Goal: Task Accomplishment & Management: Use online tool/utility

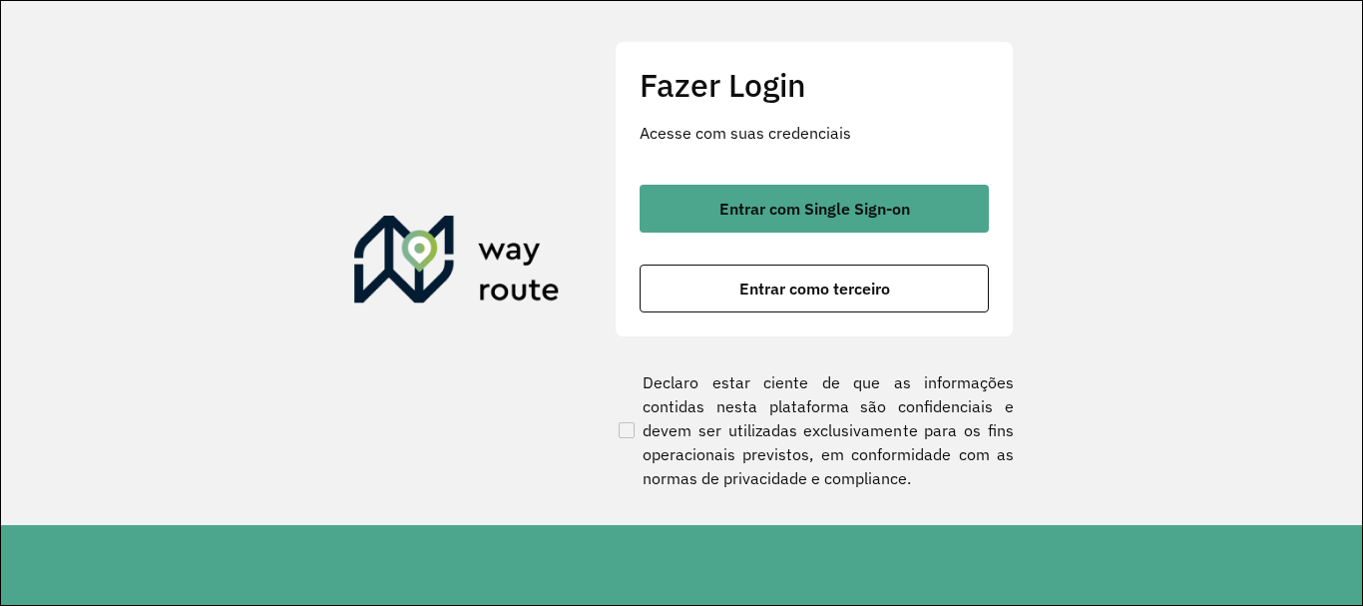
scroll to position [88, 0]
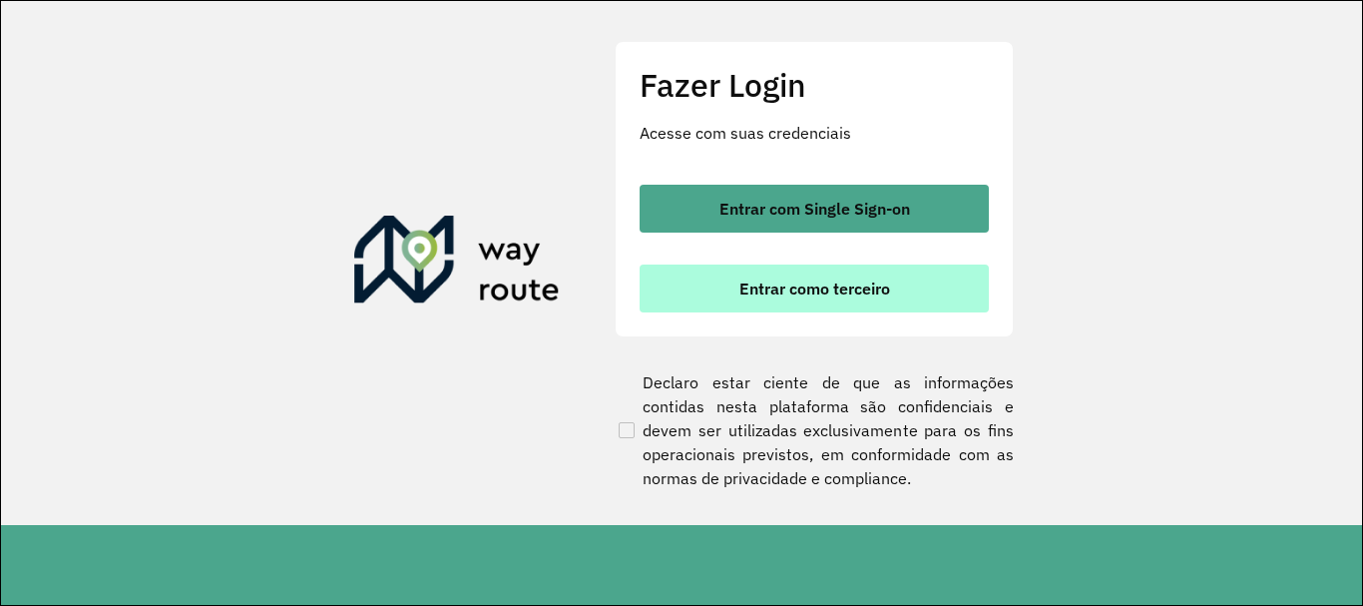
click at [773, 292] on span "Entrar como terceiro" at bounding box center [814, 288] width 151 height 16
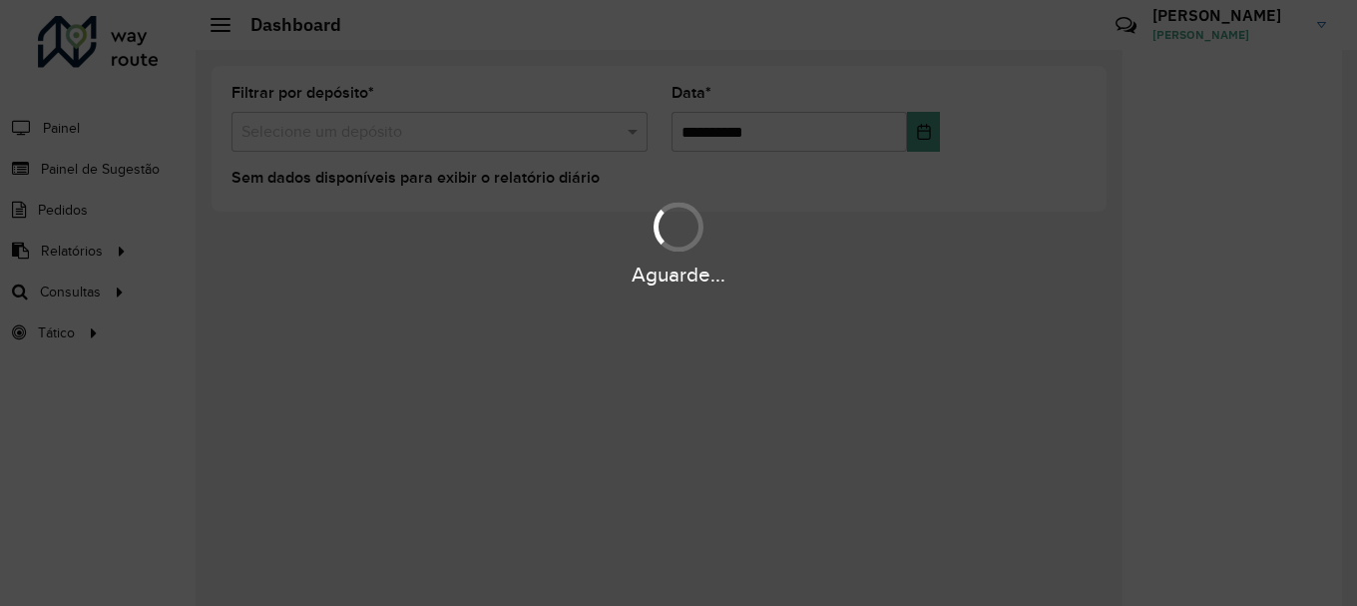
scroll to position [88, 0]
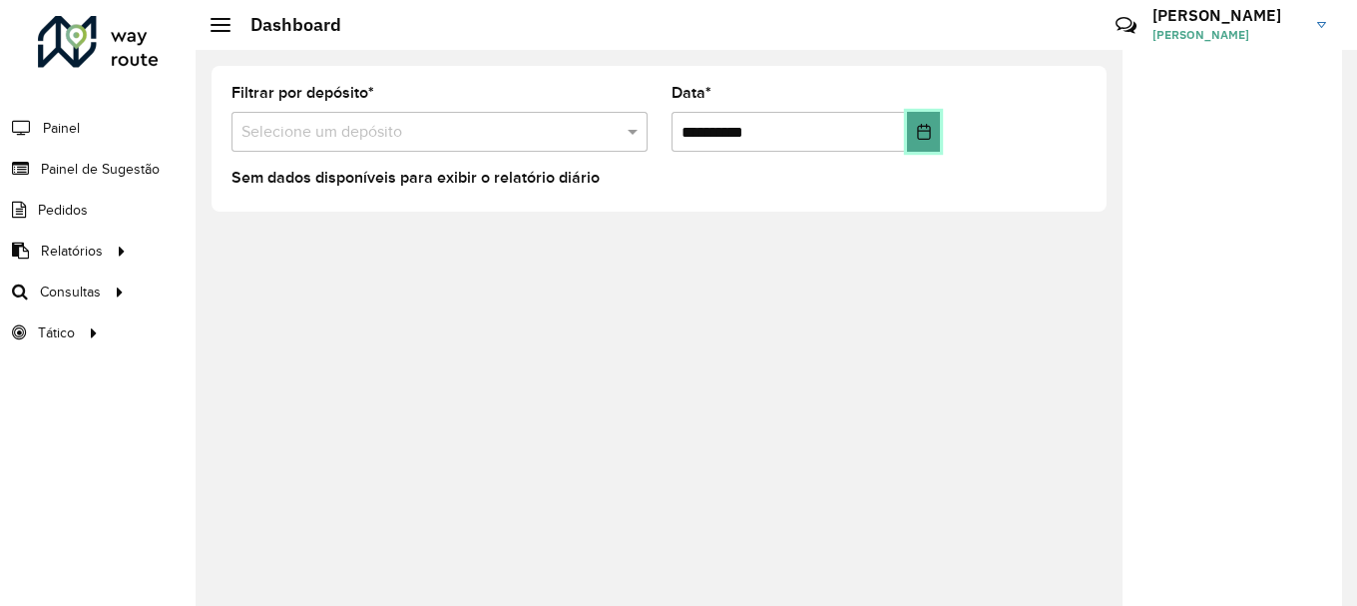
click at [920, 136] on icon "Choose Date" at bounding box center [924, 132] width 16 height 16
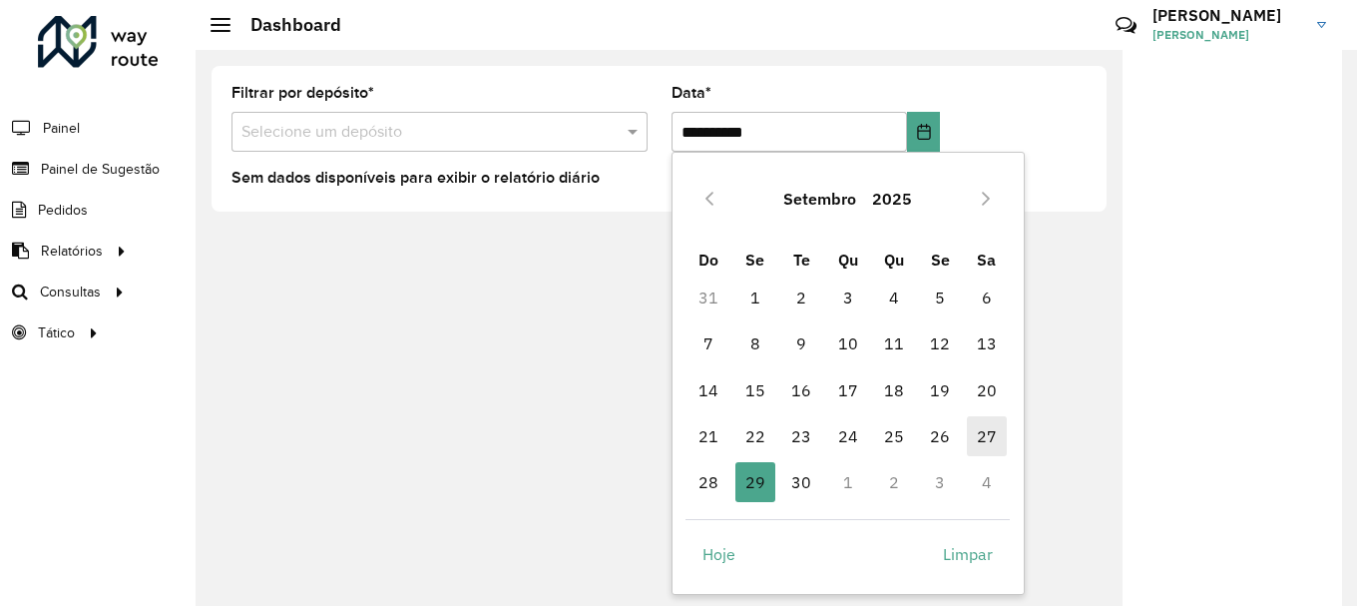
click at [997, 439] on span "27" at bounding box center [987, 436] width 40 height 40
type input "**********"
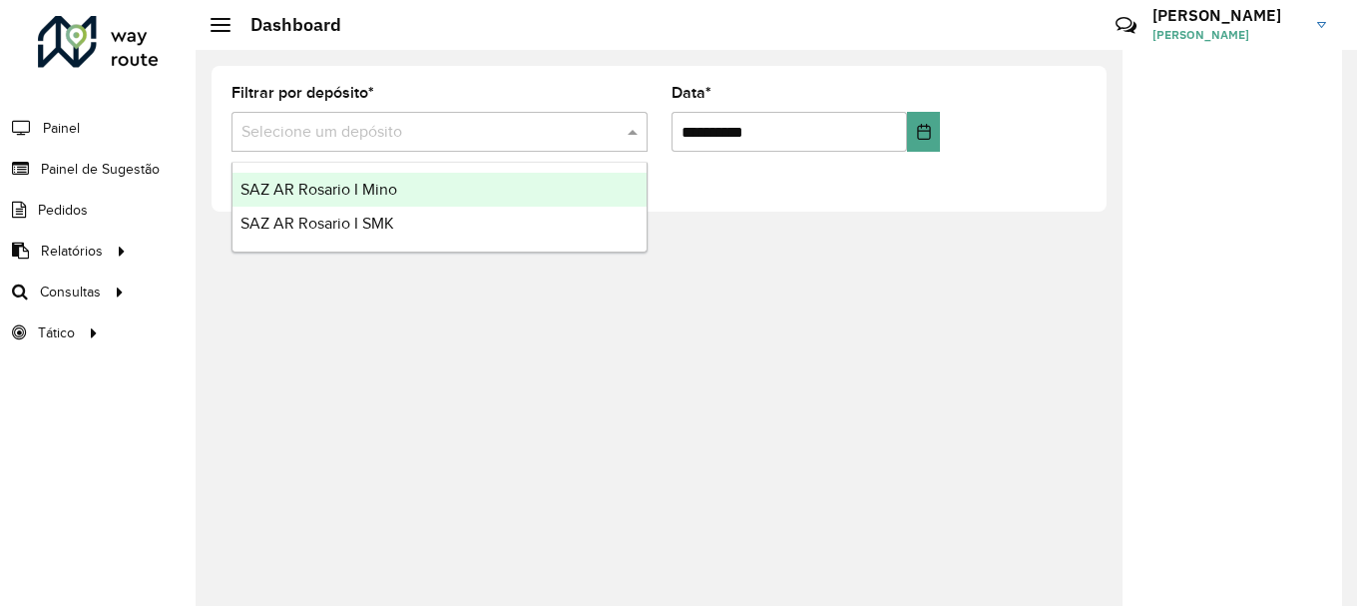
click at [383, 127] on input "text" at bounding box center [419, 133] width 356 height 24
click at [363, 191] on span "SAZ AR Rosario I Mino" at bounding box center [318, 189] width 157 height 17
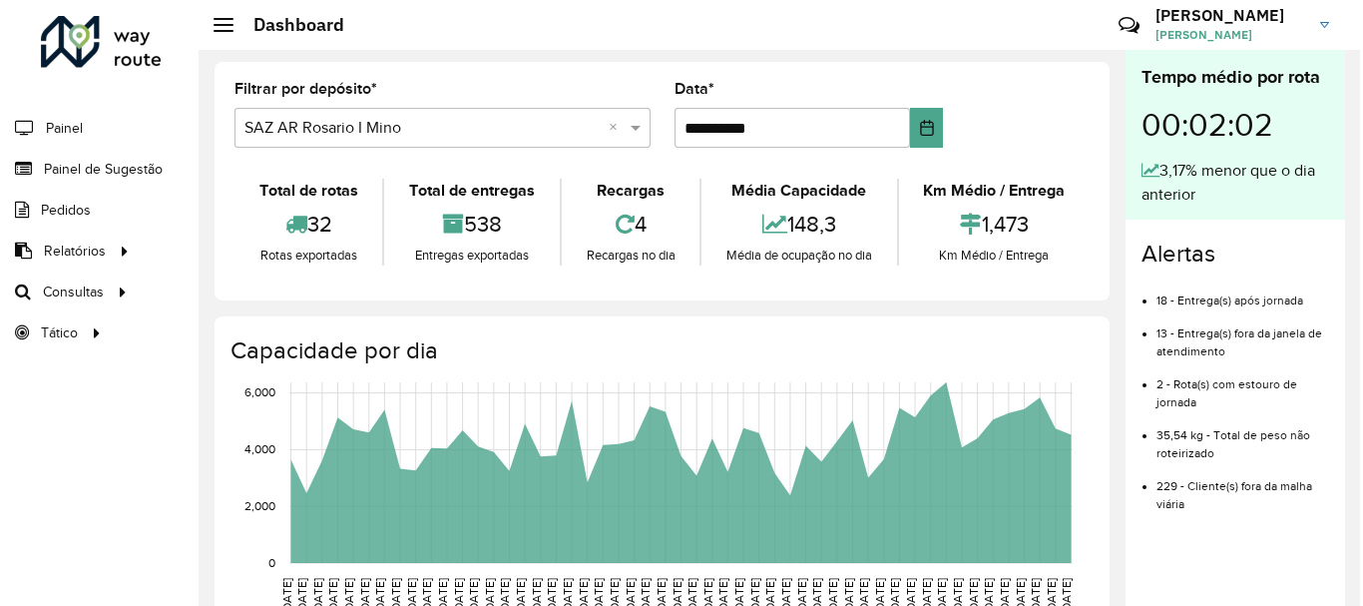
scroll to position [0, 0]
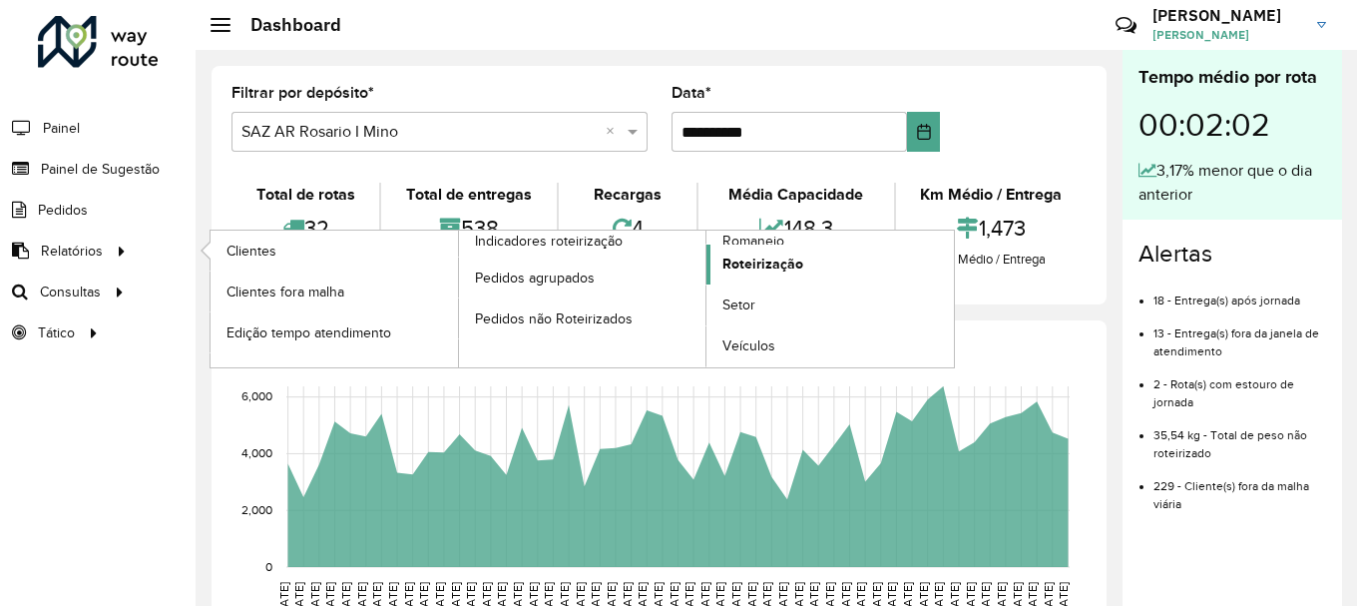
click at [762, 265] on span "Roteirização" at bounding box center [762, 263] width 81 height 21
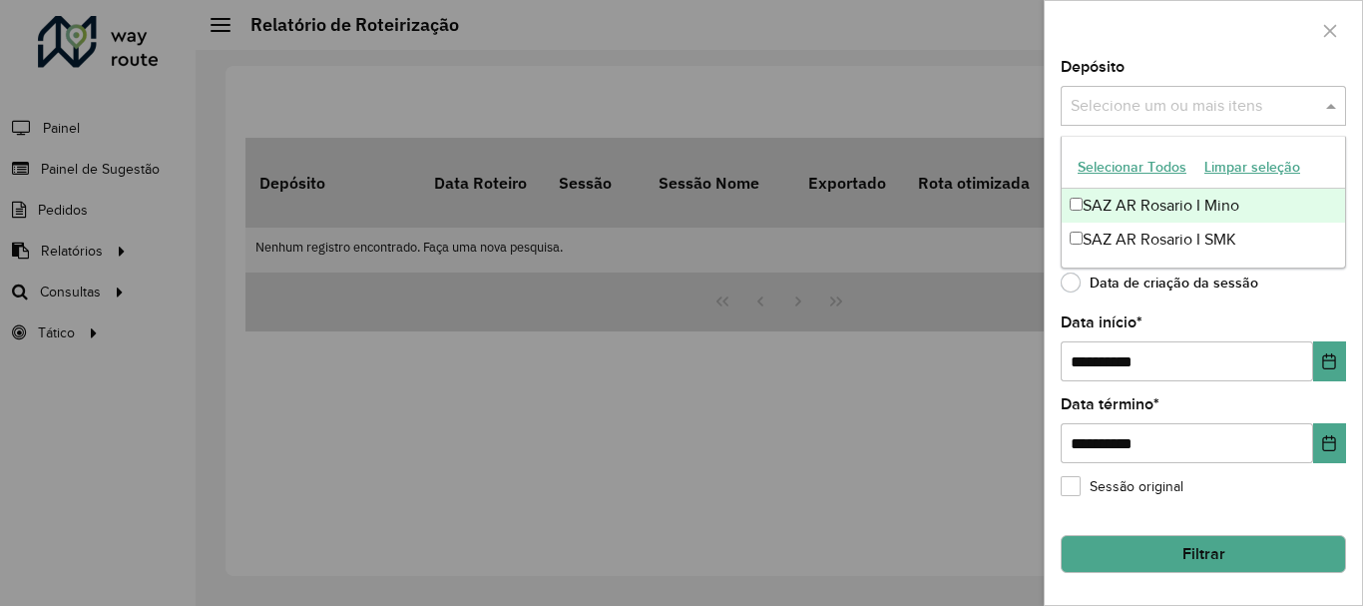
click at [1228, 110] on input "text" at bounding box center [1193, 107] width 255 height 24
click at [1177, 201] on div "SAZ AR Rosario I Mino" at bounding box center [1203, 206] width 283 height 34
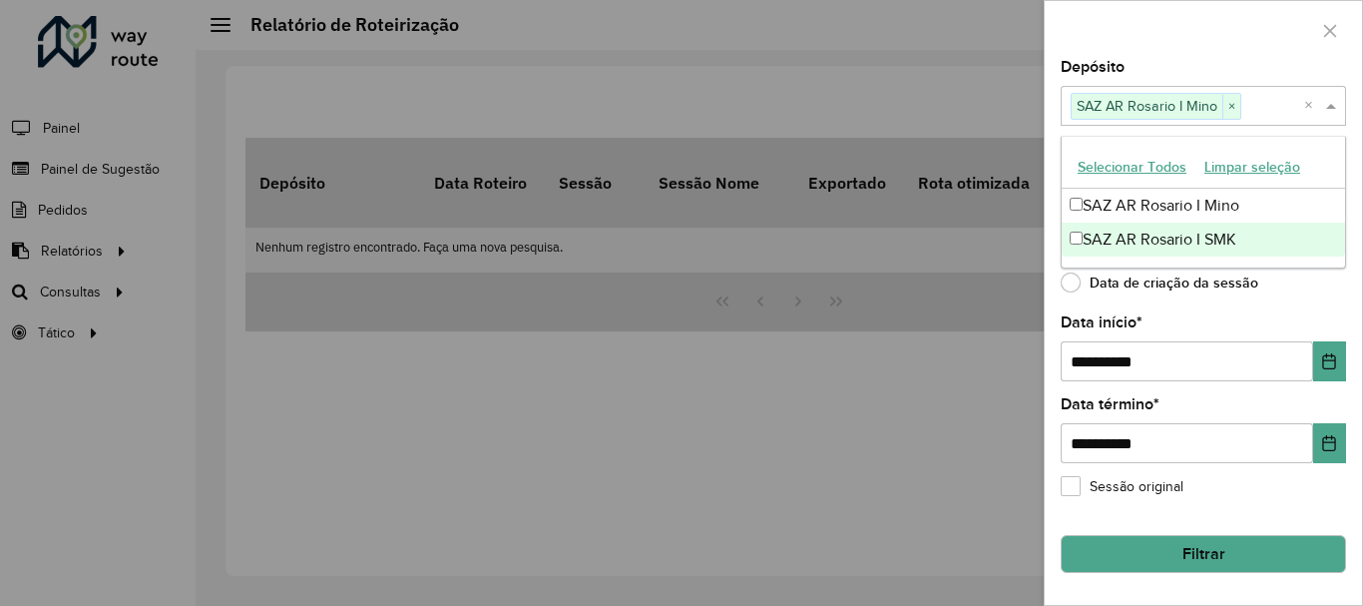
click at [1313, 302] on div "**********" at bounding box center [1203, 332] width 317 height 545
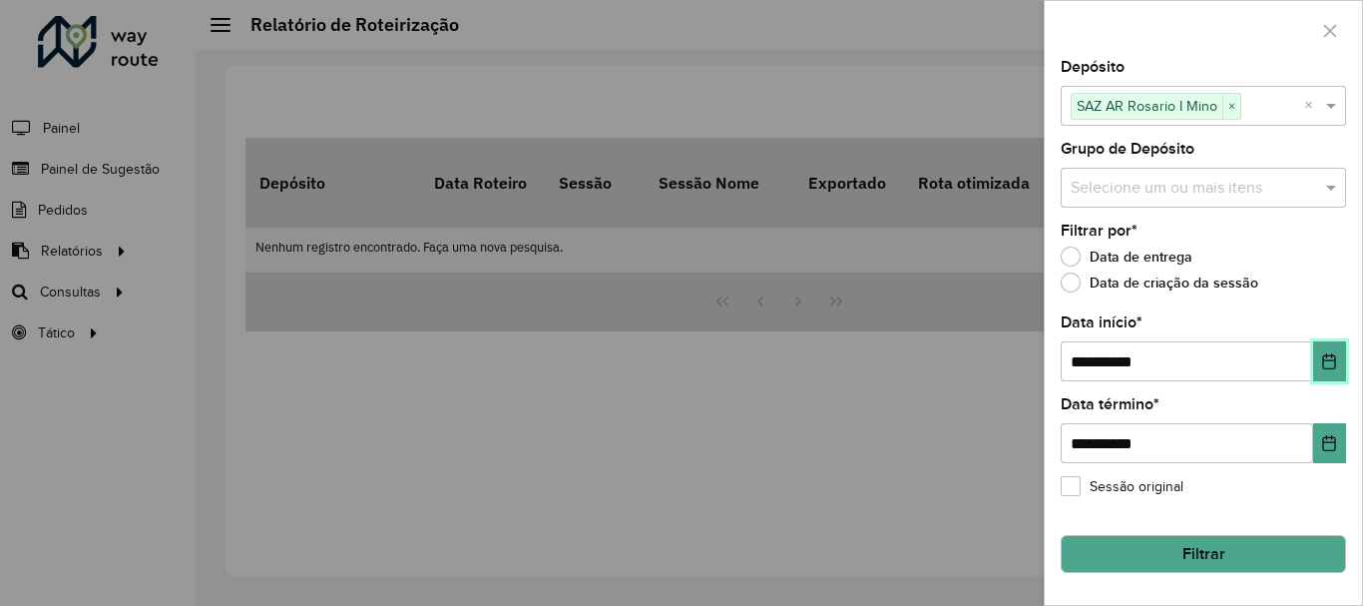
click at [1335, 362] on icon "Choose Date" at bounding box center [1329, 361] width 13 height 16
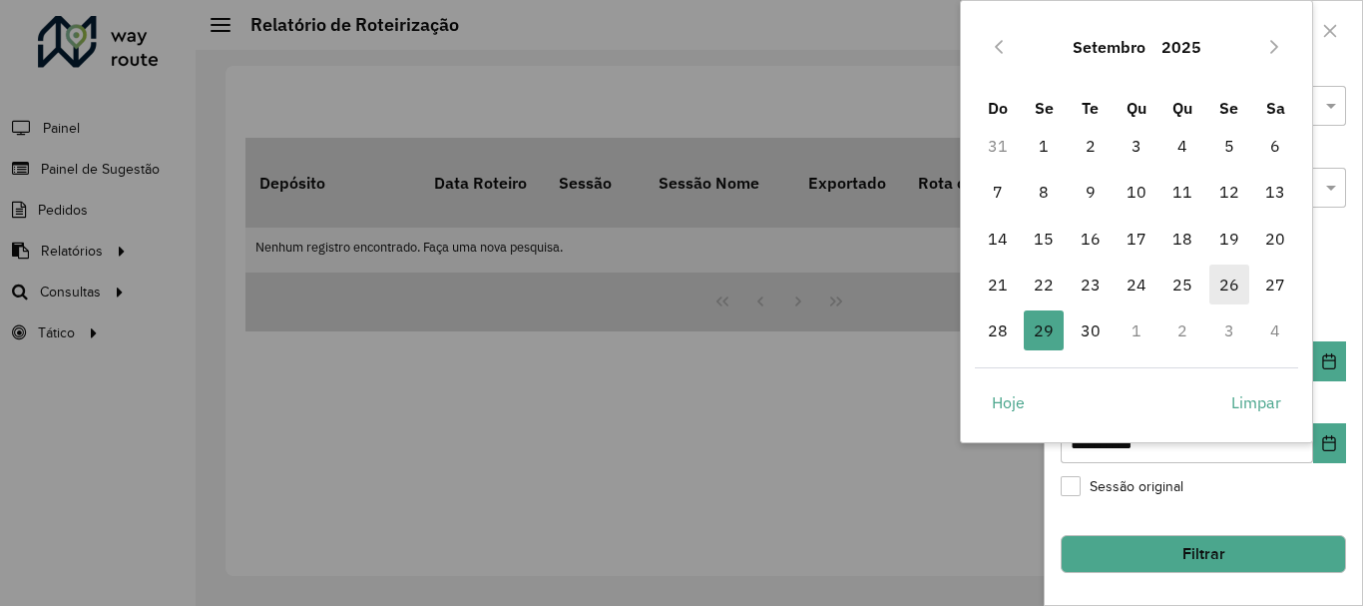
click at [1227, 288] on span "26" at bounding box center [1229, 284] width 40 height 40
type input "**********"
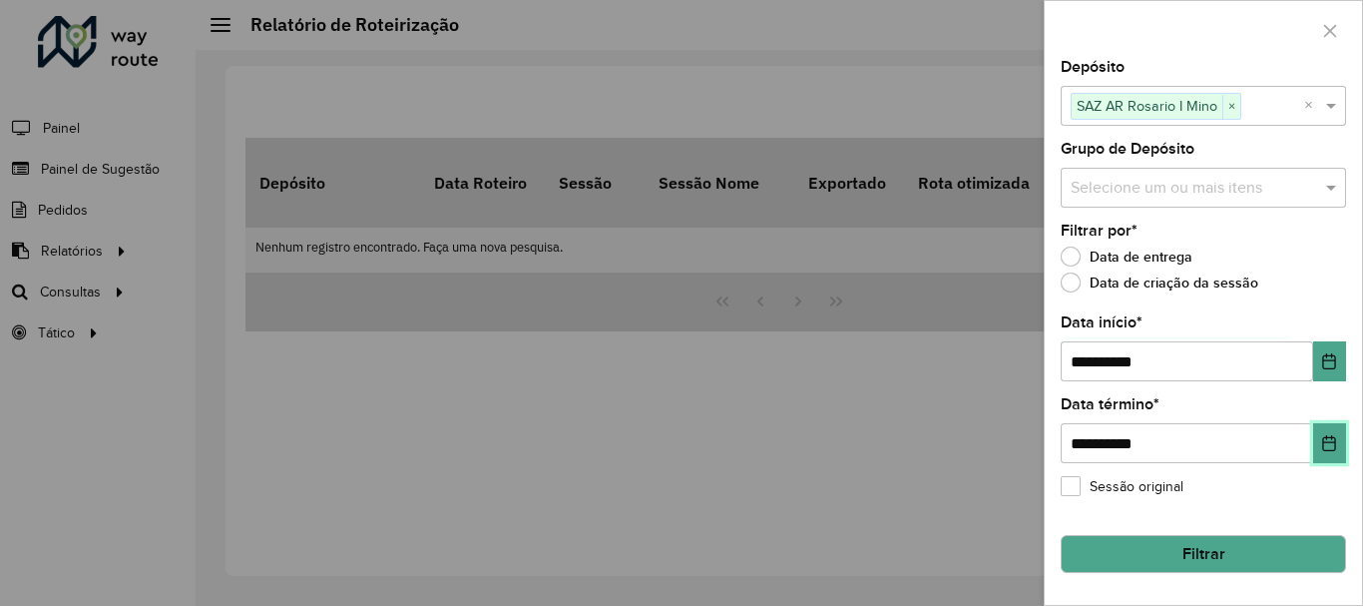
click at [1332, 438] on icon "Choose Date" at bounding box center [1329, 443] width 13 height 16
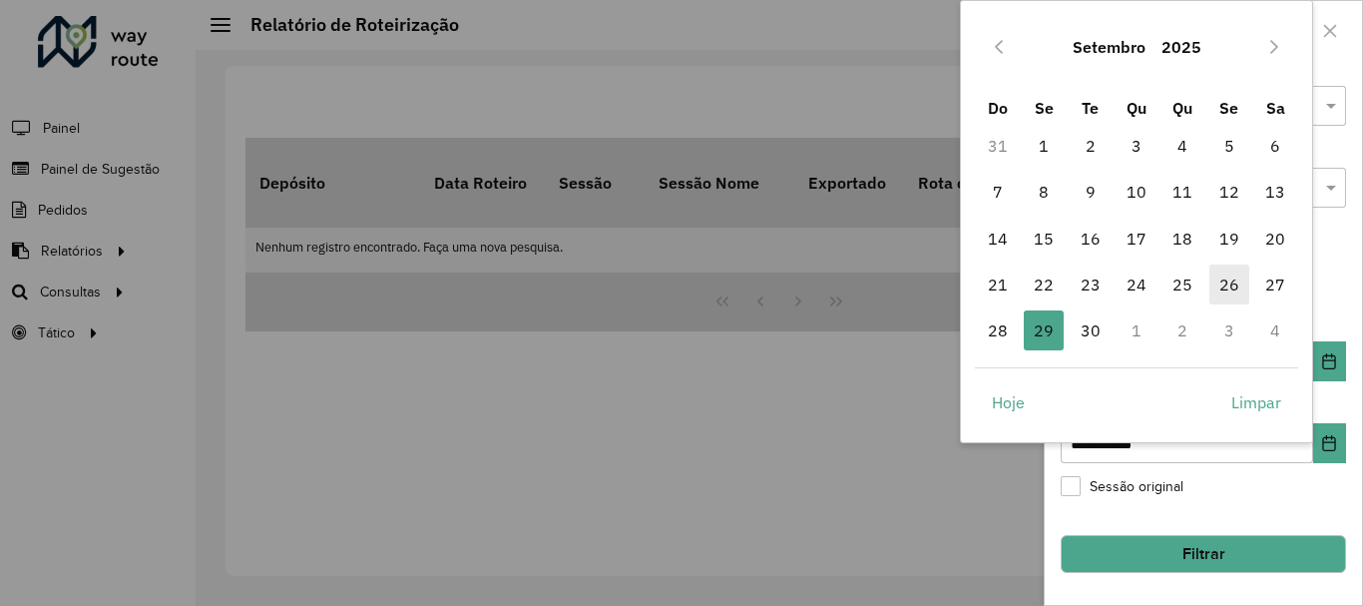
click at [1231, 283] on span "26" at bounding box center [1229, 284] width 40 height 40
type input "**********"
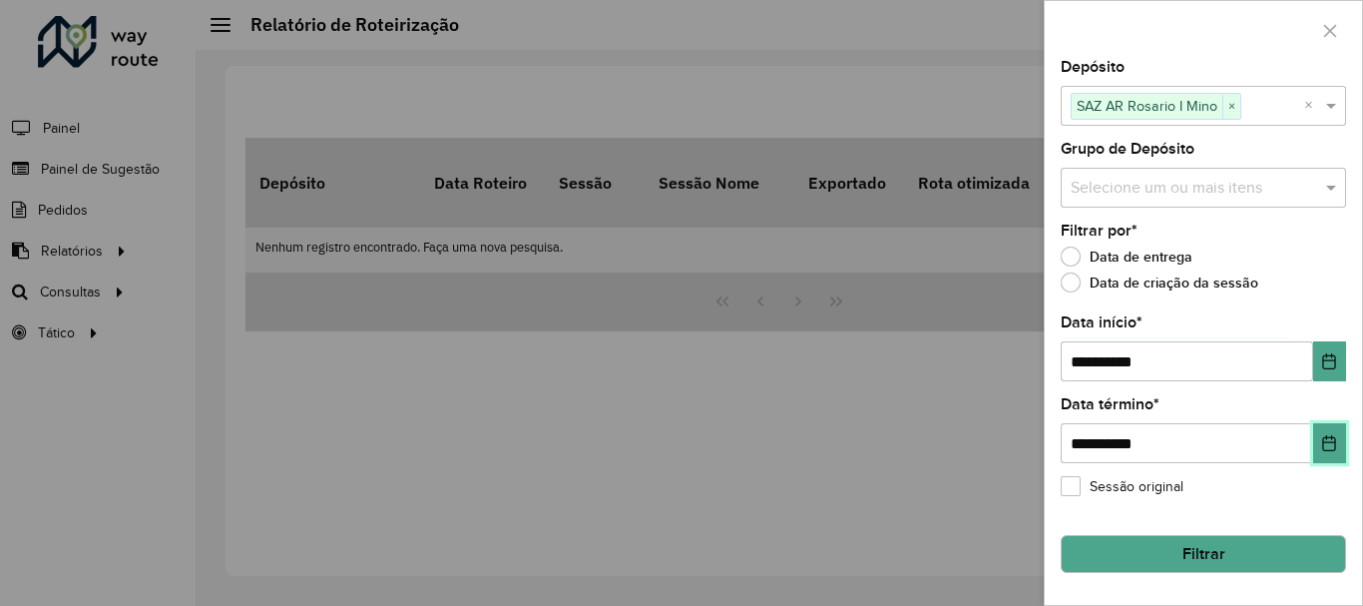
click at [1335, 447] on icon "Choose Date" at bounding box center [1329, 443] width 13 height 16
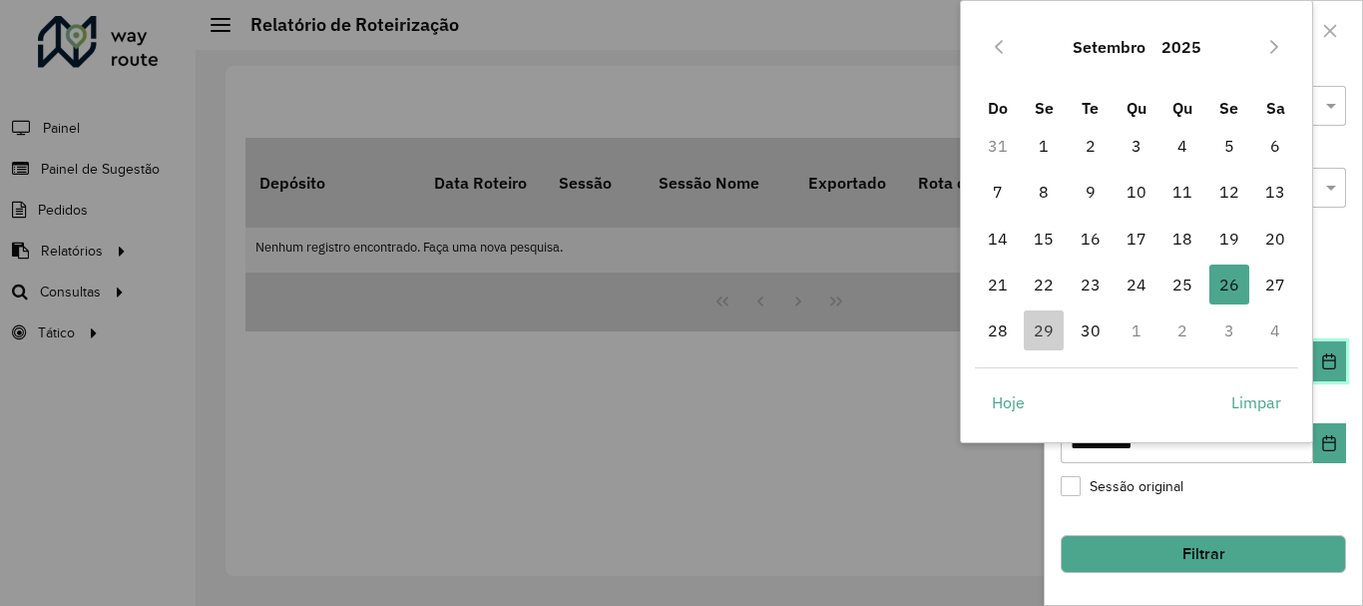
click at [1340, 356] on button "Choose Date" at bounding box center [1329, 361] width 33 height 40
click at [1277, 283] on span "27" at bounding box center [1275, 284] width 40 height 40
type input "**********"
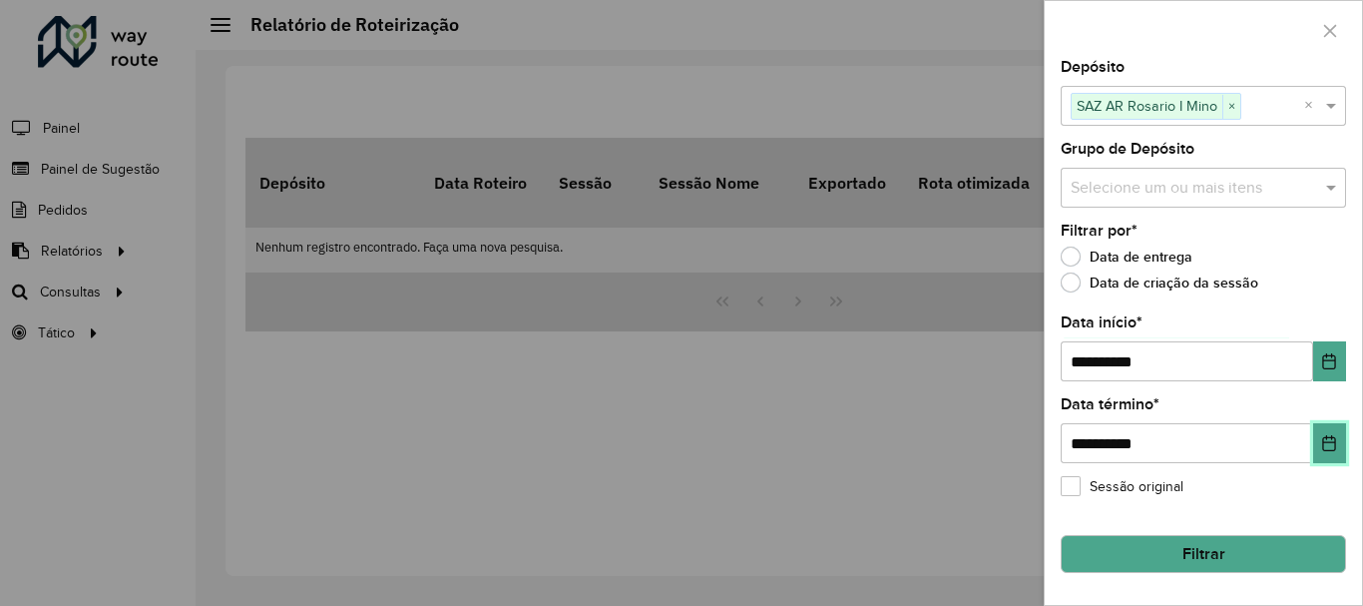
click at [1325, 446] on icon "Choose Date" at bounding box center [1329, 443] width 16 height 16
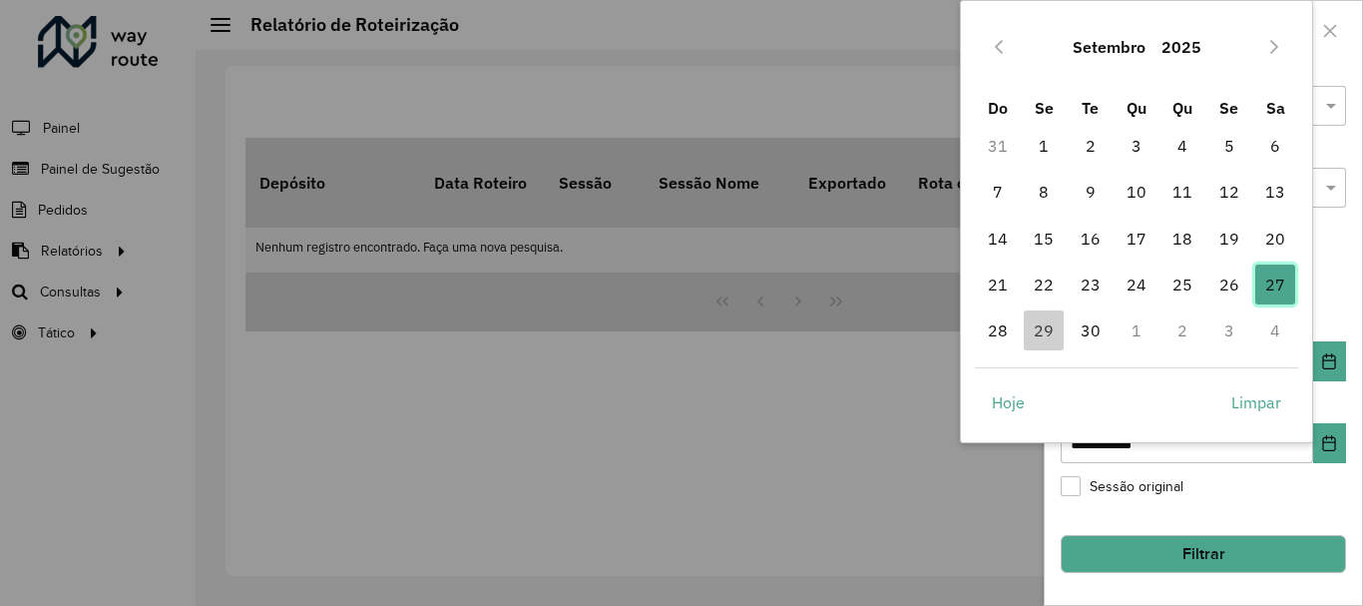
click at [1279, 284] on span "27" at bounding box center [1275, 284] width 40 height 40
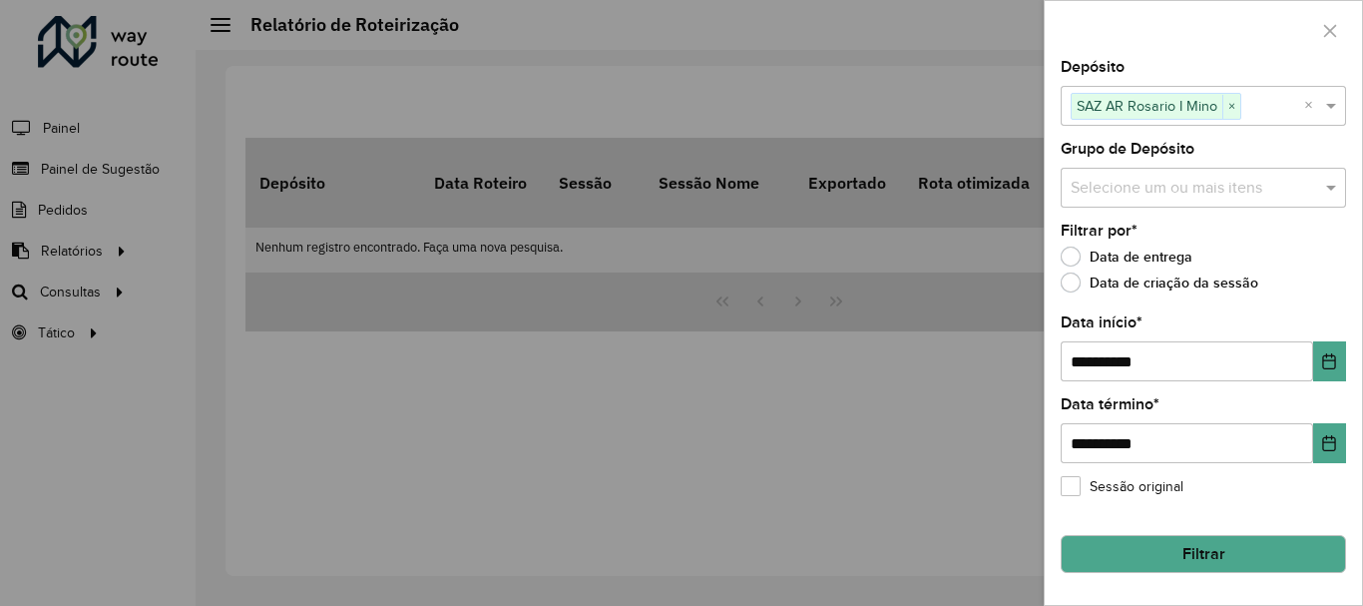
click at [1183, 550] on button "Filtrar" at bounding box center [1203, 554] width 285 height 38
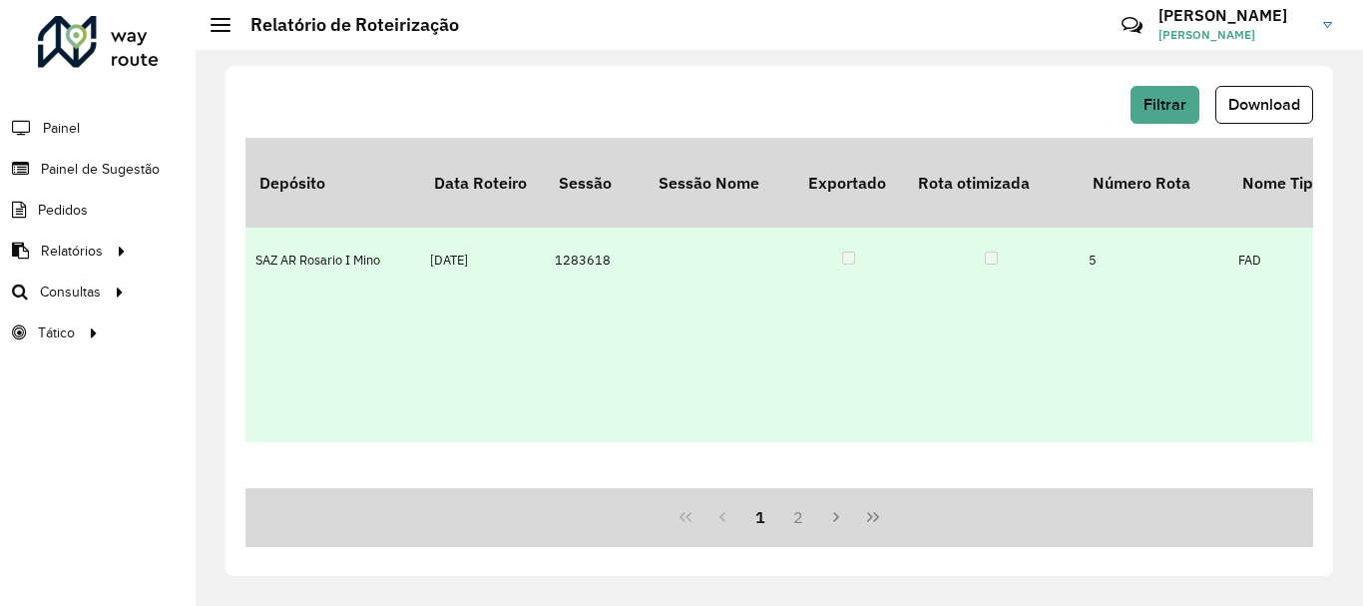
scroll to position [865, 0]
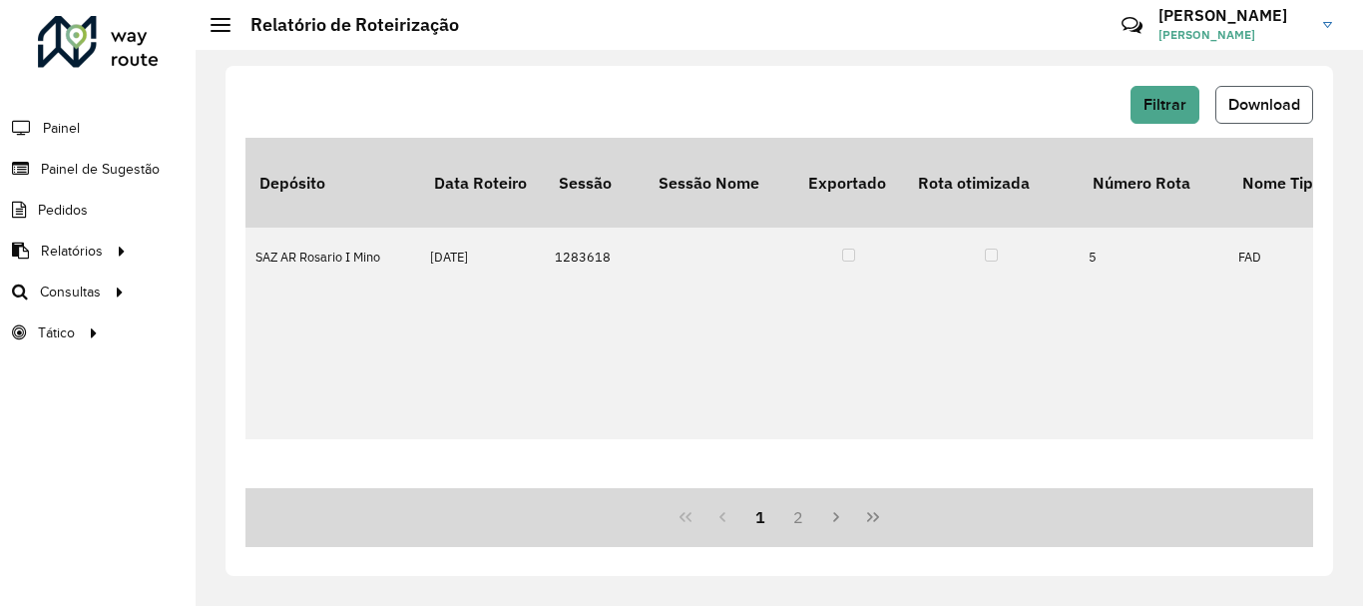
click at [1271, 96] on span "Download" at bounding box center [1264, 104] width 72 height 17
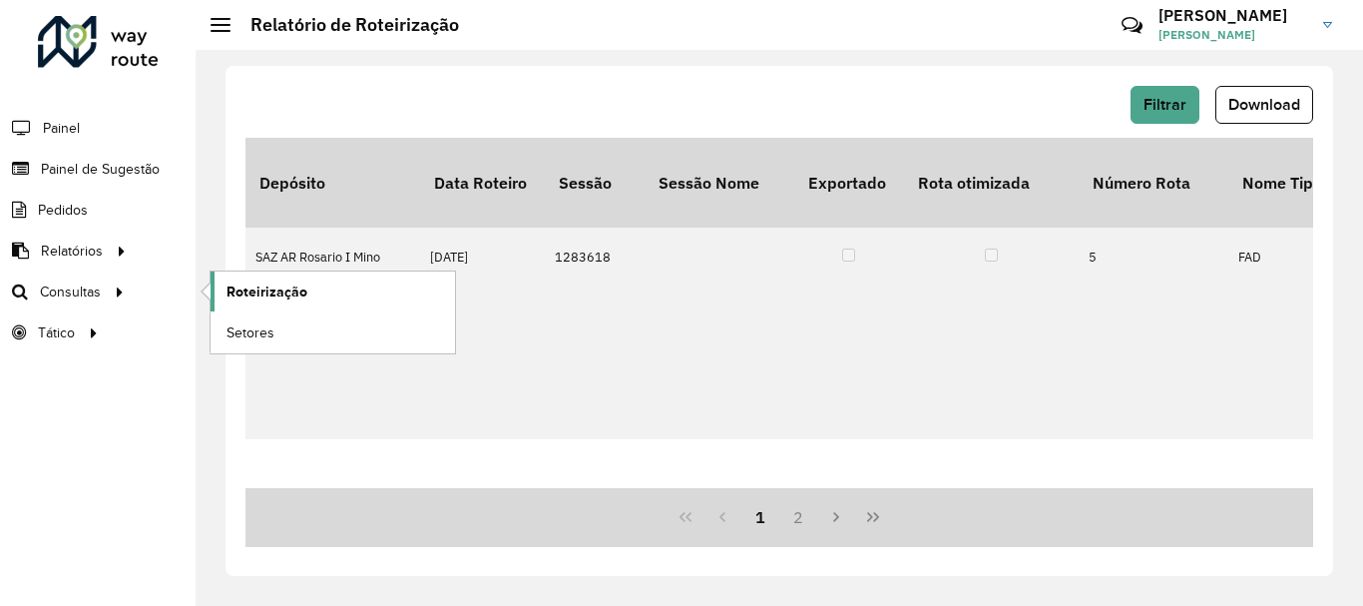
click at [301, 293] on span "Roteirização" at bounding box center [266, 291] width 81 height 21
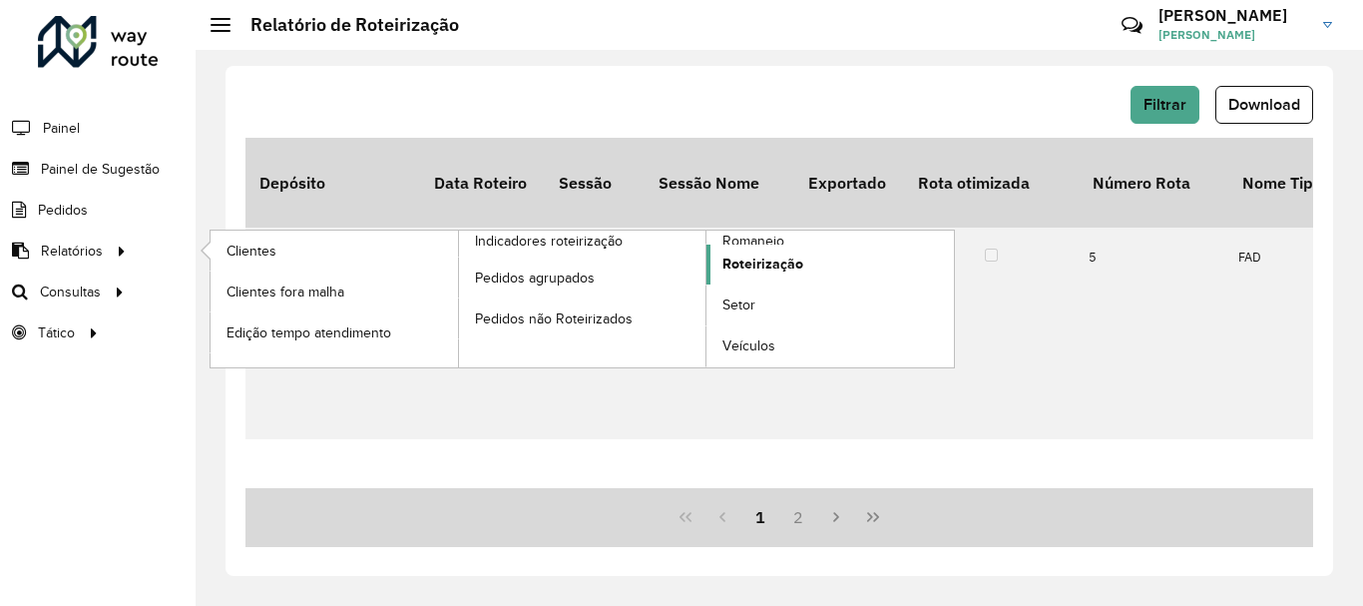
click at [748, 259] on span "Roteirização" at bounding box center [762, 263] width 81 height 21
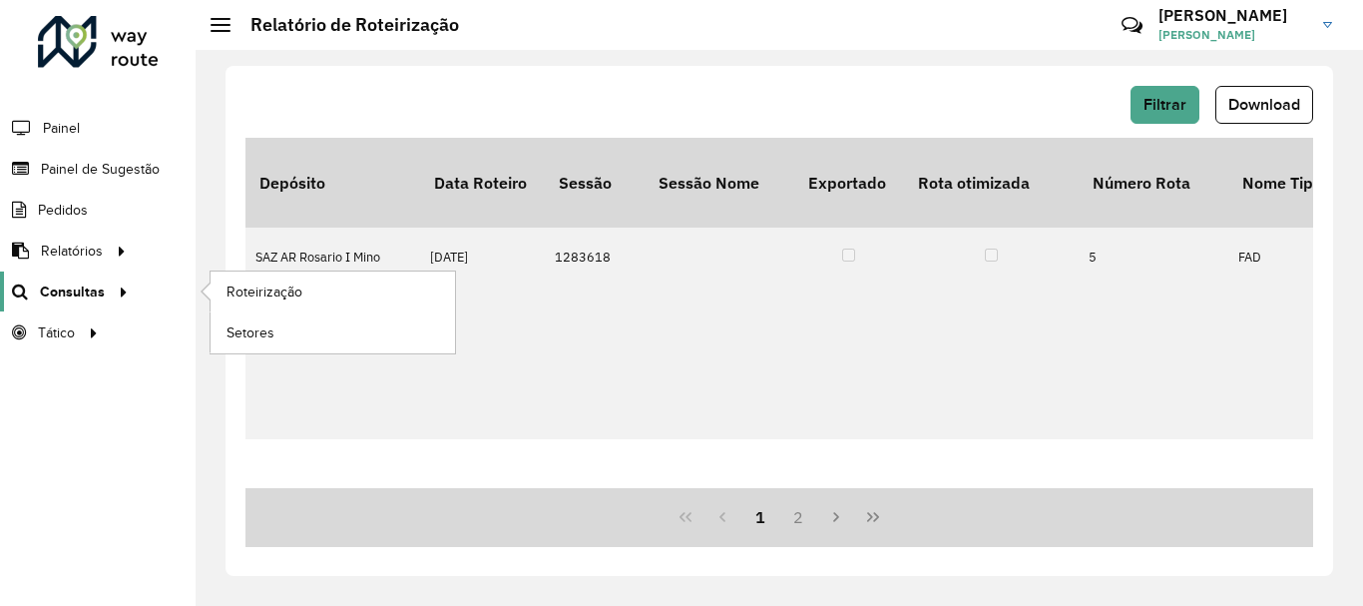
click at [67, 291] on span "Consultas" at bounding box center [72, 291] width 65 height 21
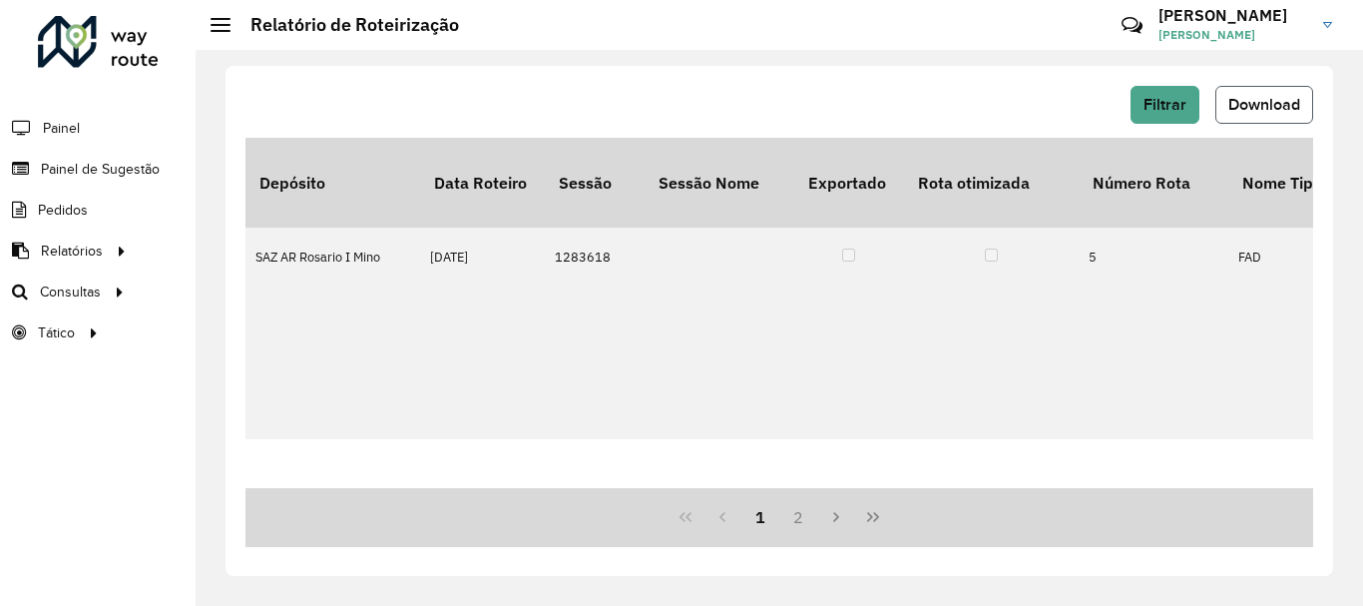
click at [1264, 97] on span "Download" at bounding box center [1264, 104] width 72 height 17
click at [139, 442] on div "Roteirizador AmbevTech Painel Painel de Sugestão Pedidos Relatórios Clientes Cl…" at bounding box center [98, 303] width 196 height 606
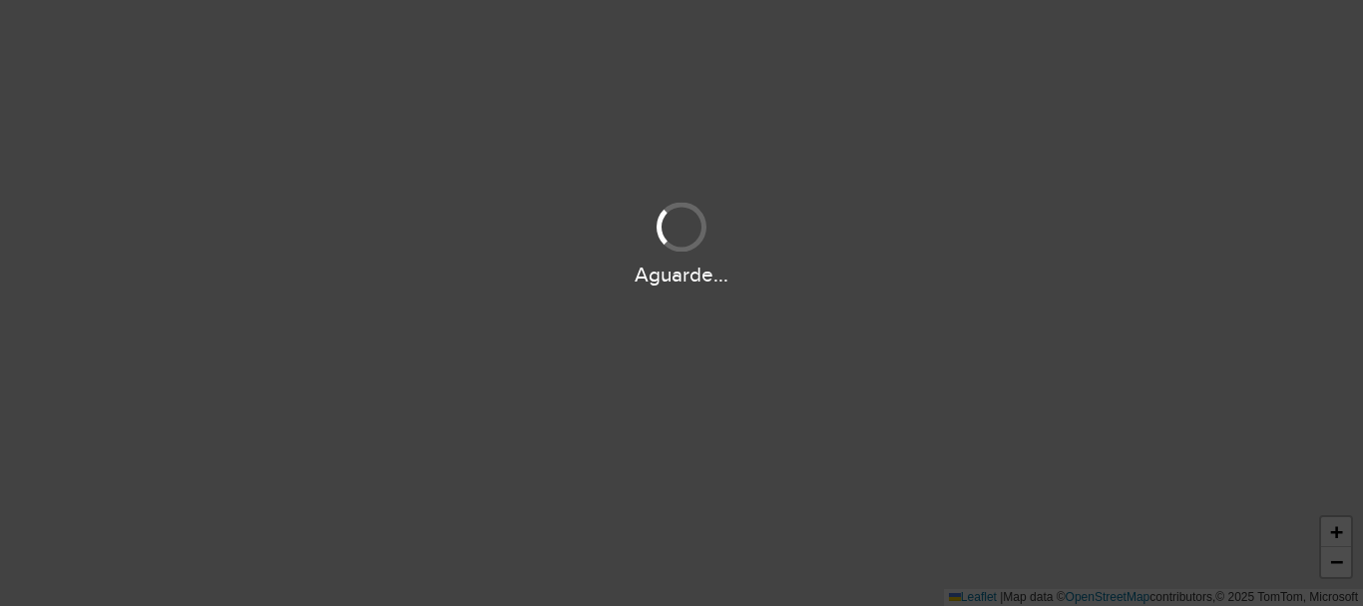
scroll to position [88, 0]
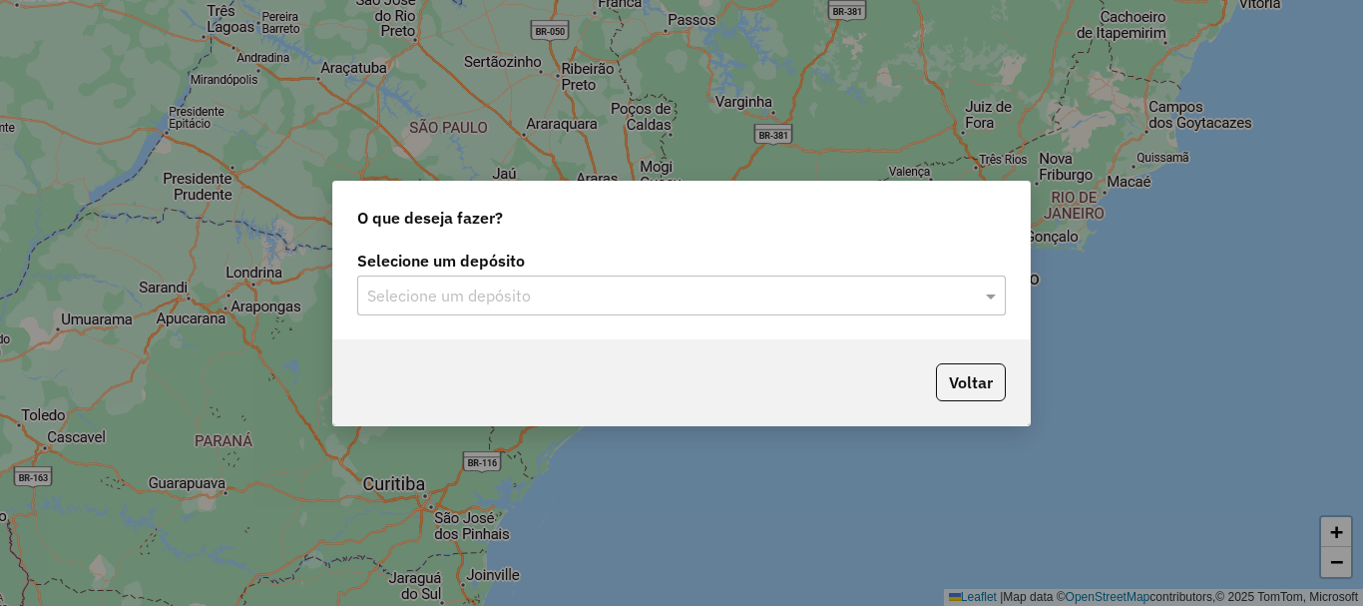
click at [681, 292] on input "text" at bounding box center [661, 296] width 589 height 24
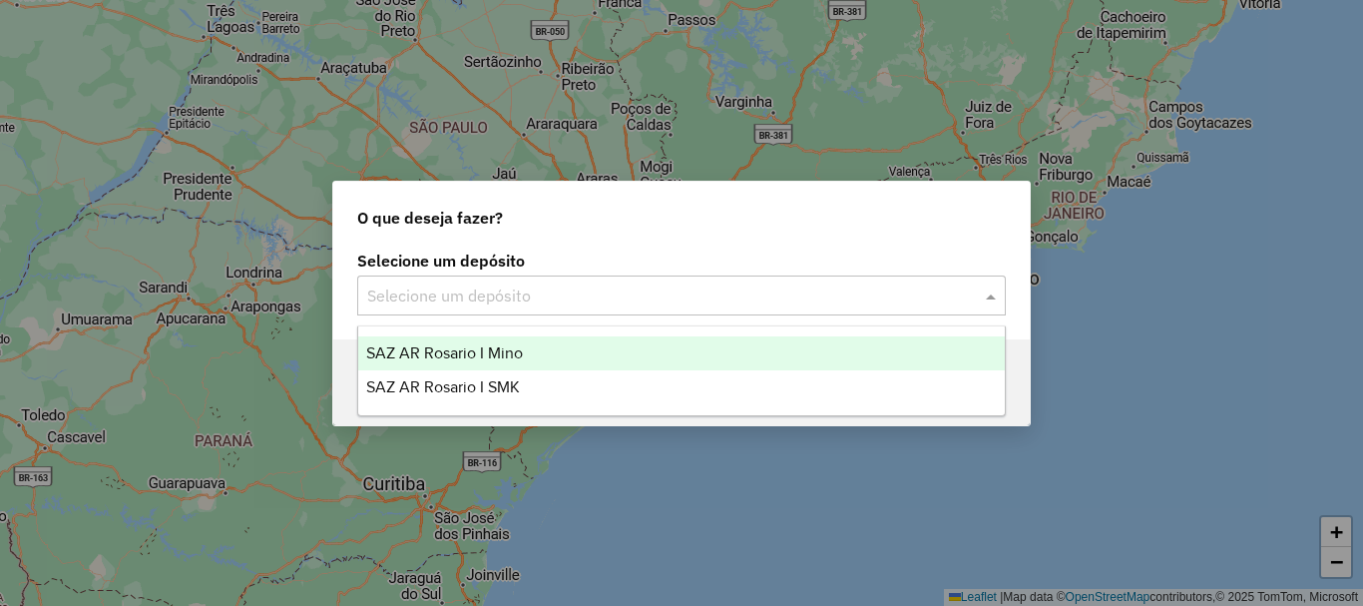
click at [597, 364] on div "SAZ AR Rosario I Mino" at bounding box center [681, 353] width 646 height 34
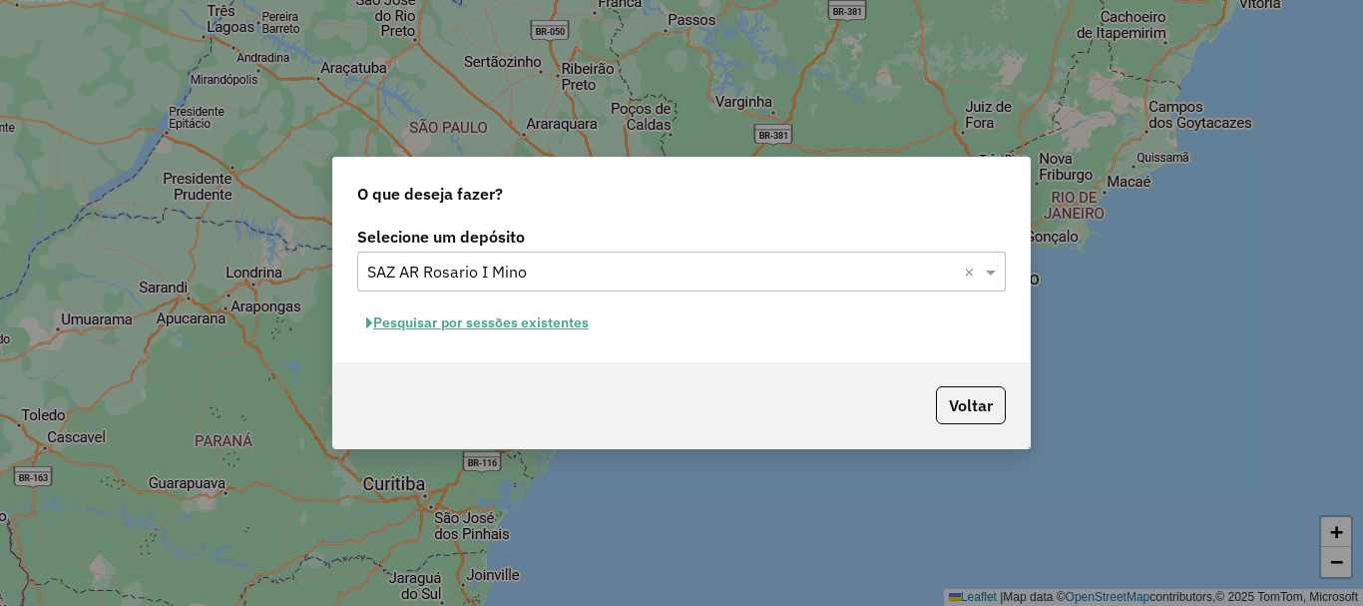
click at [525, 323] on button "Pesquisar por sessões existentes" at bounding box center [477, 322] width 240 height 31
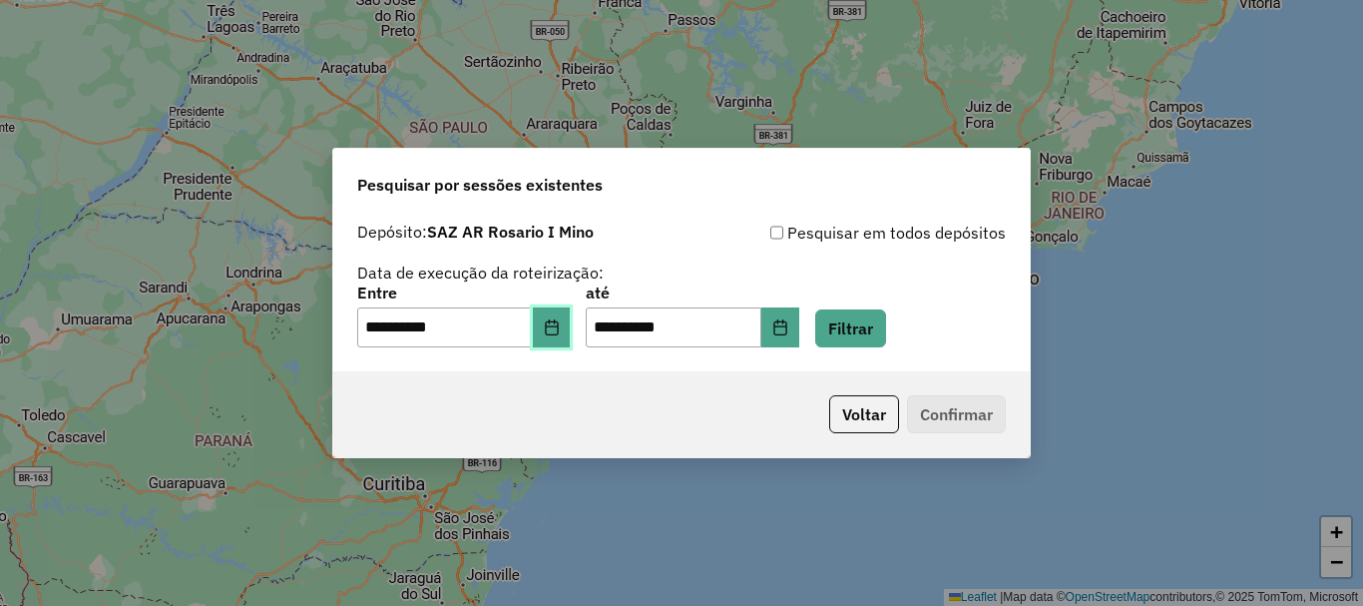
click at [571, 336] on button "Choose Date" at bounding box center [552, 327] width 38 height 40
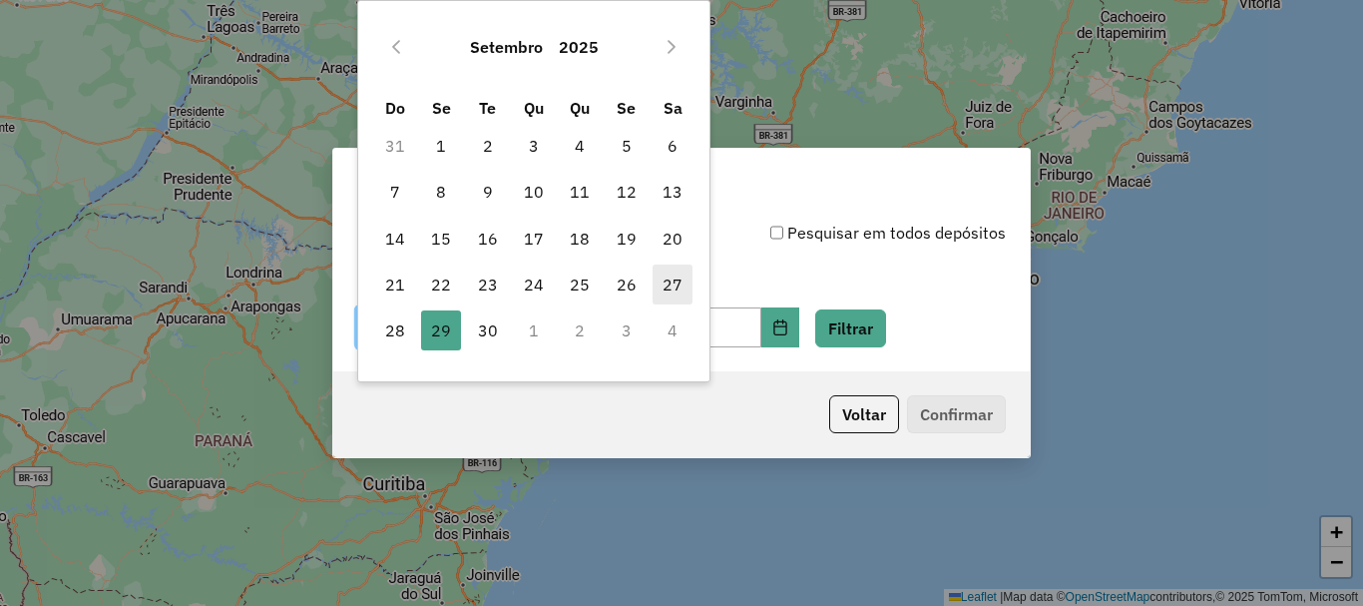
click at [666, 288] on span "27" at bounding box center [672, 284] width 40 height 40
type input "**********"
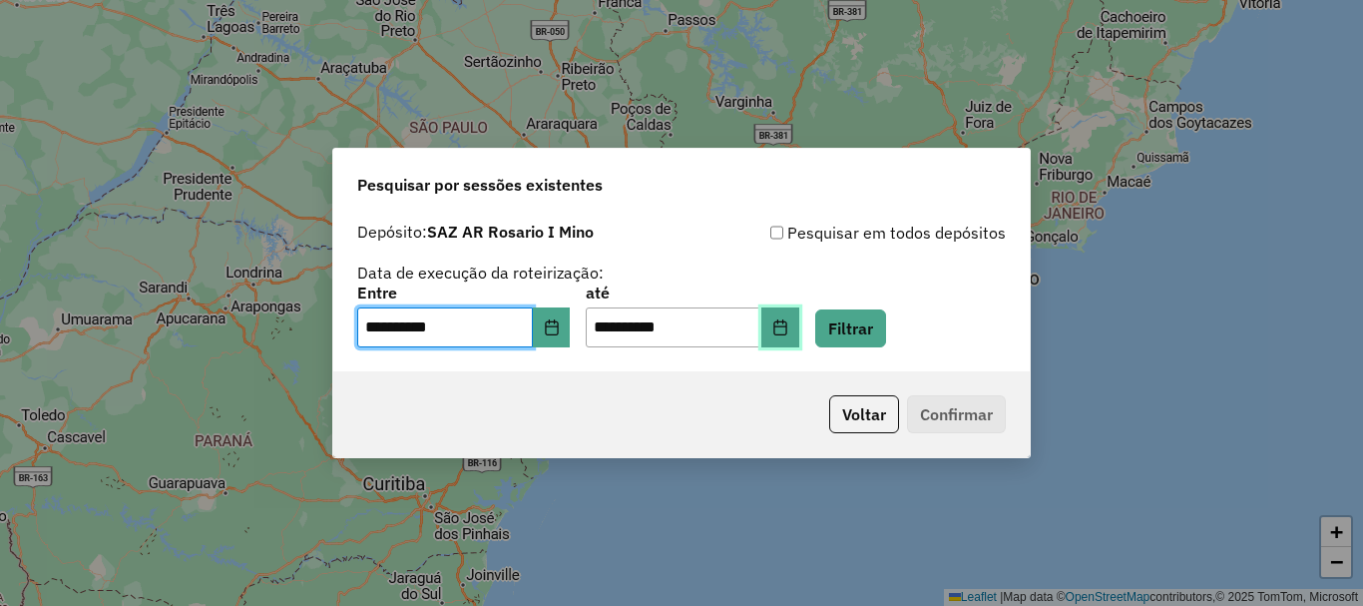
click at [799, 341] on button "Choose Date" at bounding box center [780, 327] width 38 height 40
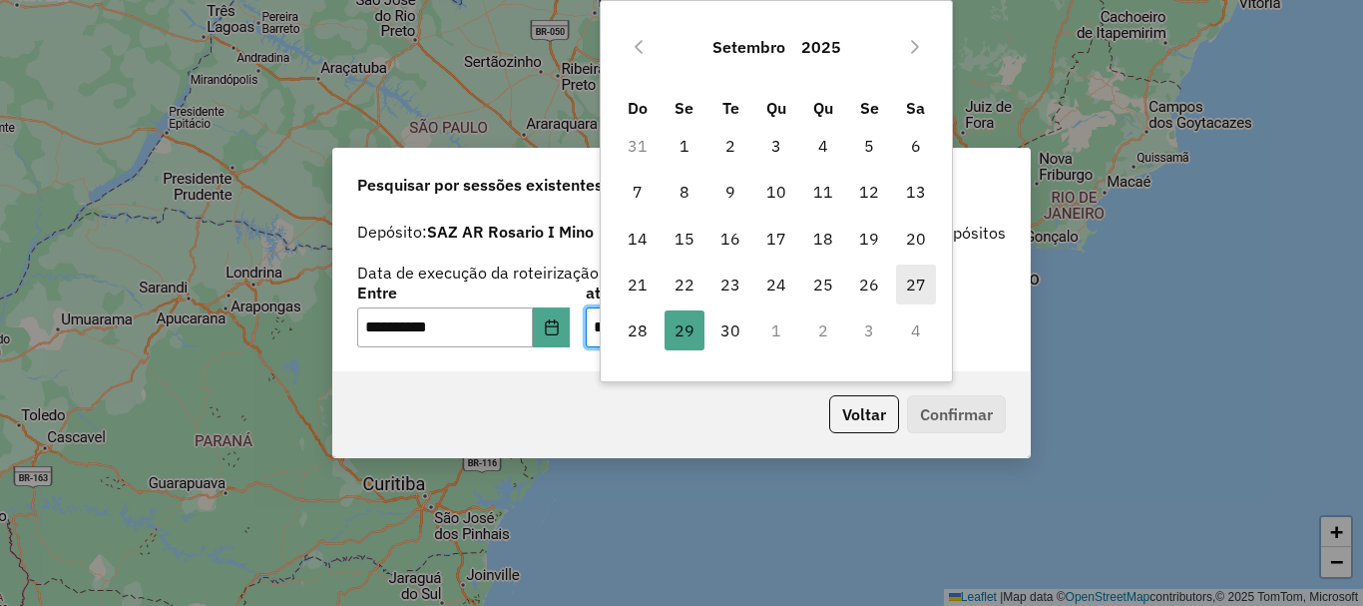
click at [909, 287] on span "27" at bounding box center [916, 284] width 40 height 40
type input "**********"
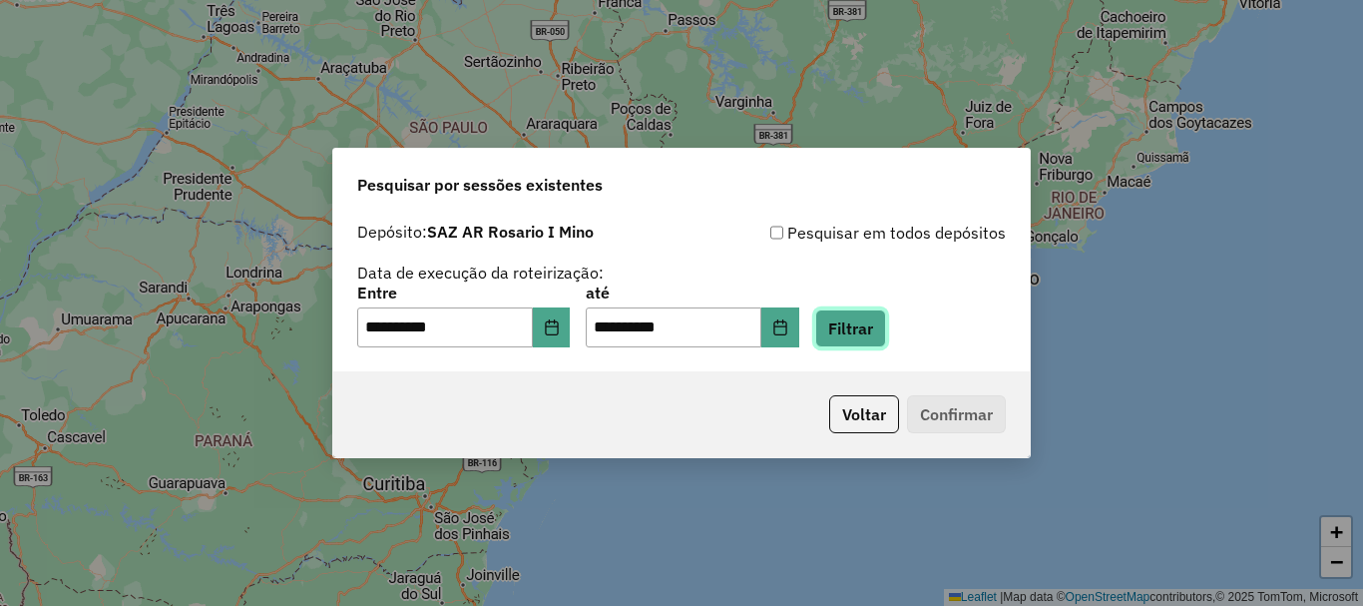
click at [886, 327] on button "Filtrar" at bounding box center [850, 328] width 71 height 38
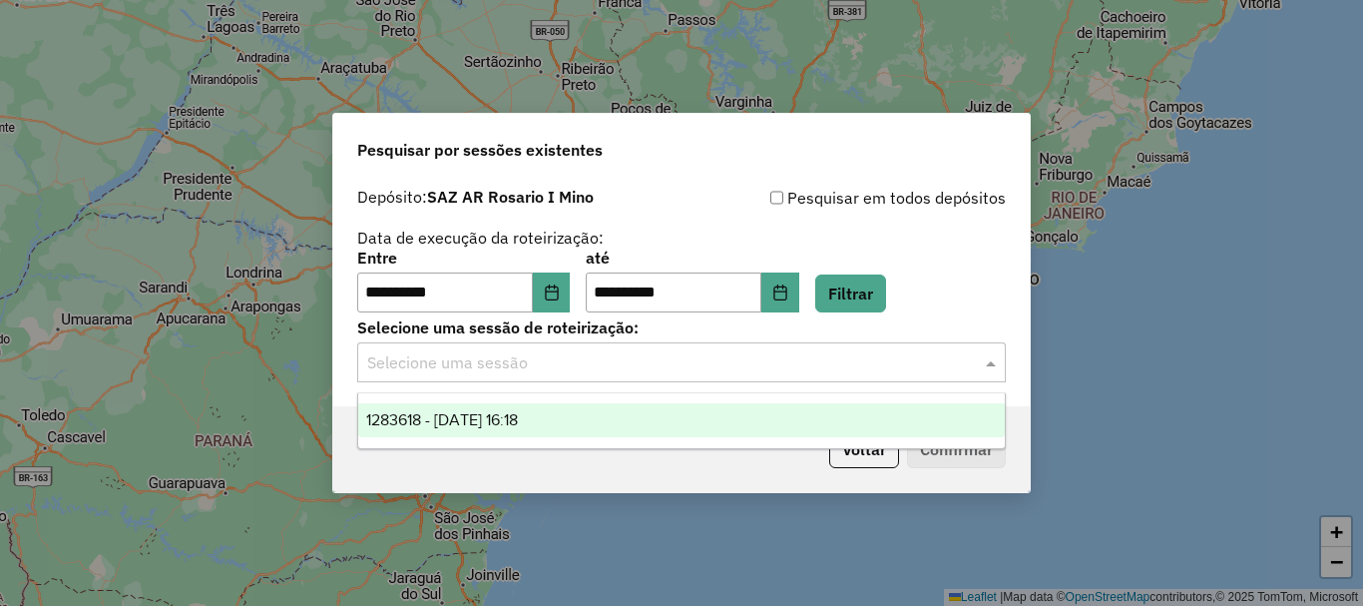
click at [606, 368] on input "text" at bounding box center [661, 363] width 589 height 24
click at [580, 420] on div "1283618 - [DATE] 16:18" at bounding box center [681, 420] width 646 height 34
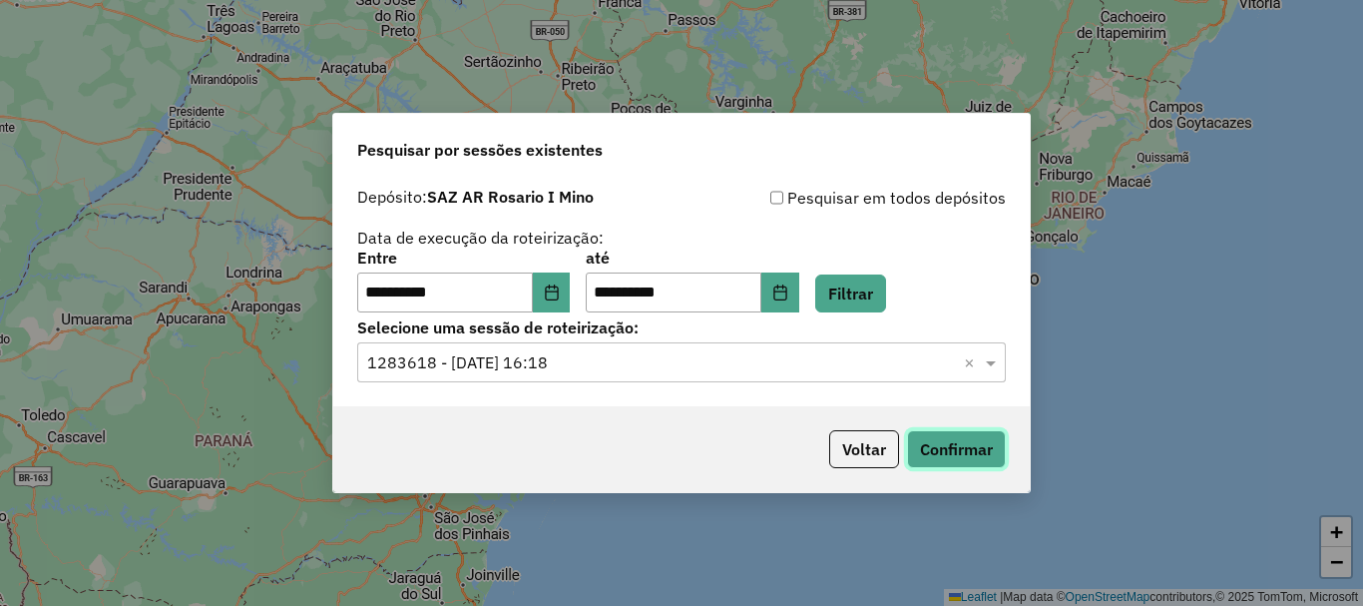
click at [931, 446] on button "Confirmar" at bounding box center [956, 449] width 99 height 38
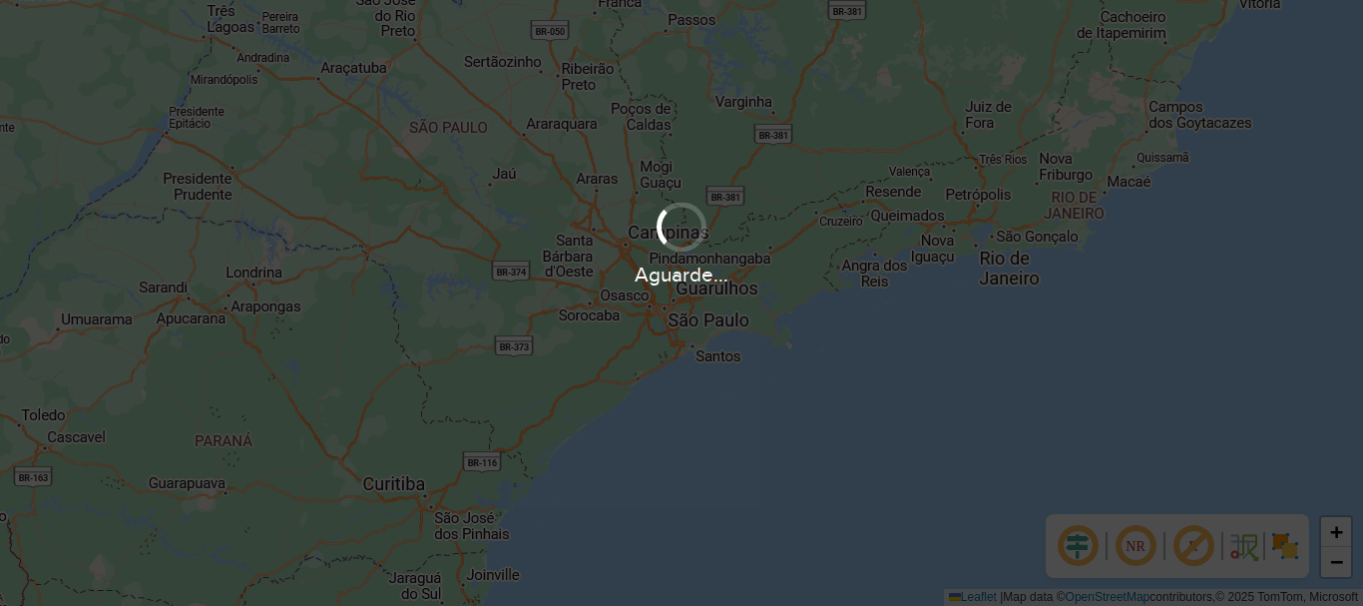
scroll to position [88, 0]
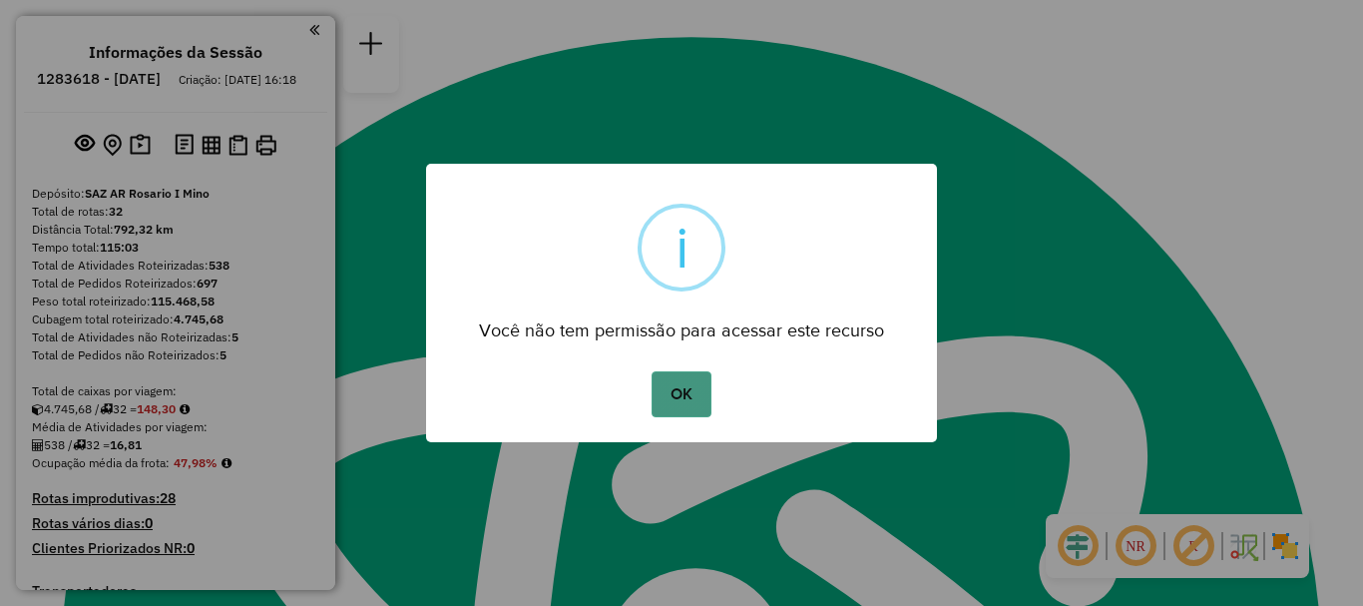
click at [700, 398] on button "OK" at bounding box center [680, 394] width 59 height 46
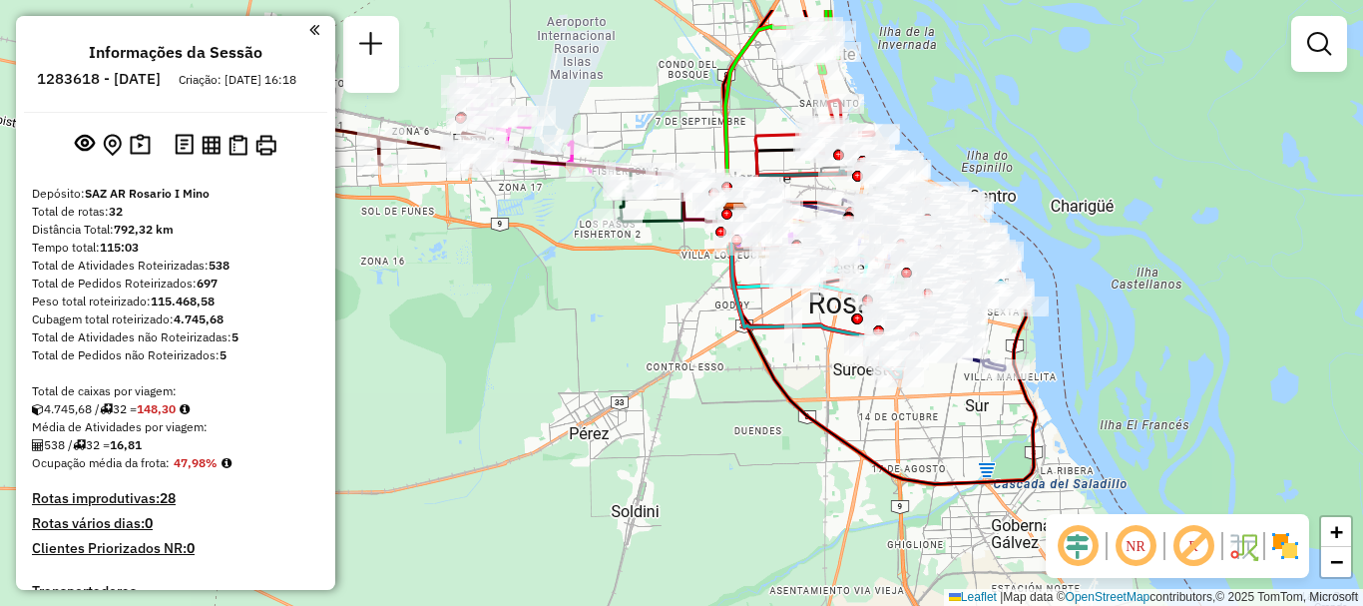
drag, startPoint x: 671, startPoint y: 346, endPoint x: 697, endPoint y: 417, distance: 75.4
click at [697, 417] on div "Janela de atendimento Grade de atendimento Capacidade Transportadoras Veículos …" at bounding box center [681, 303] width 1363 height 606
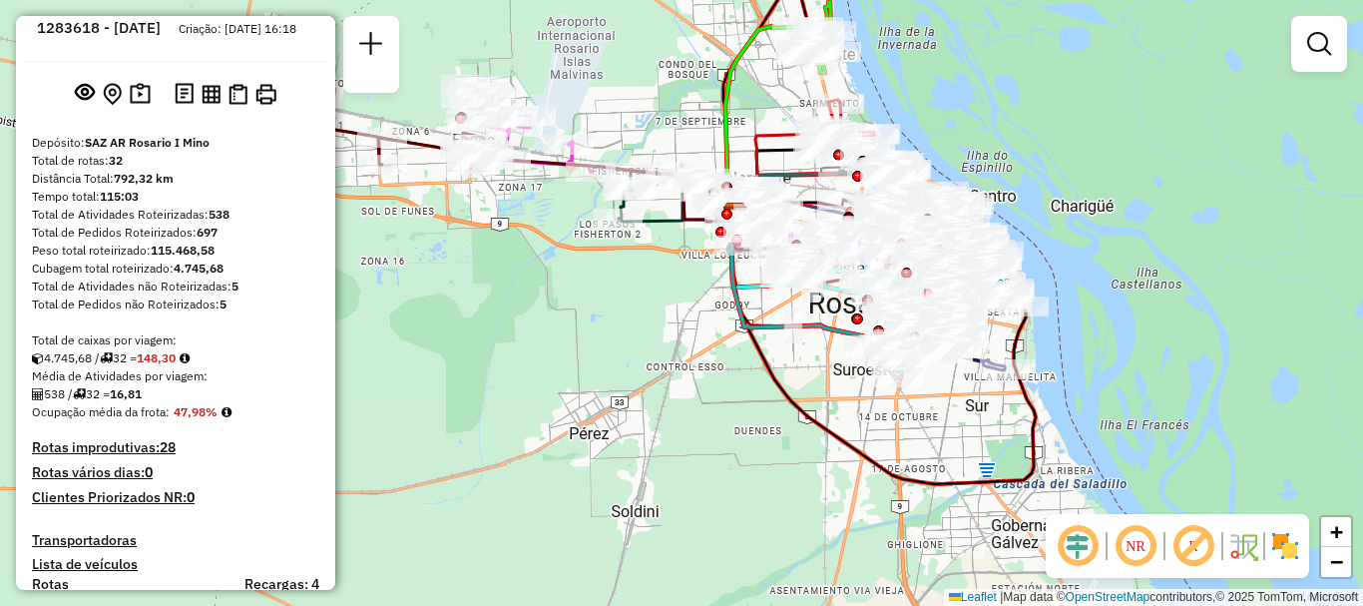
scroll to position [0, 0]
